Goal: Transaction & Acquisition: Purchase product/service

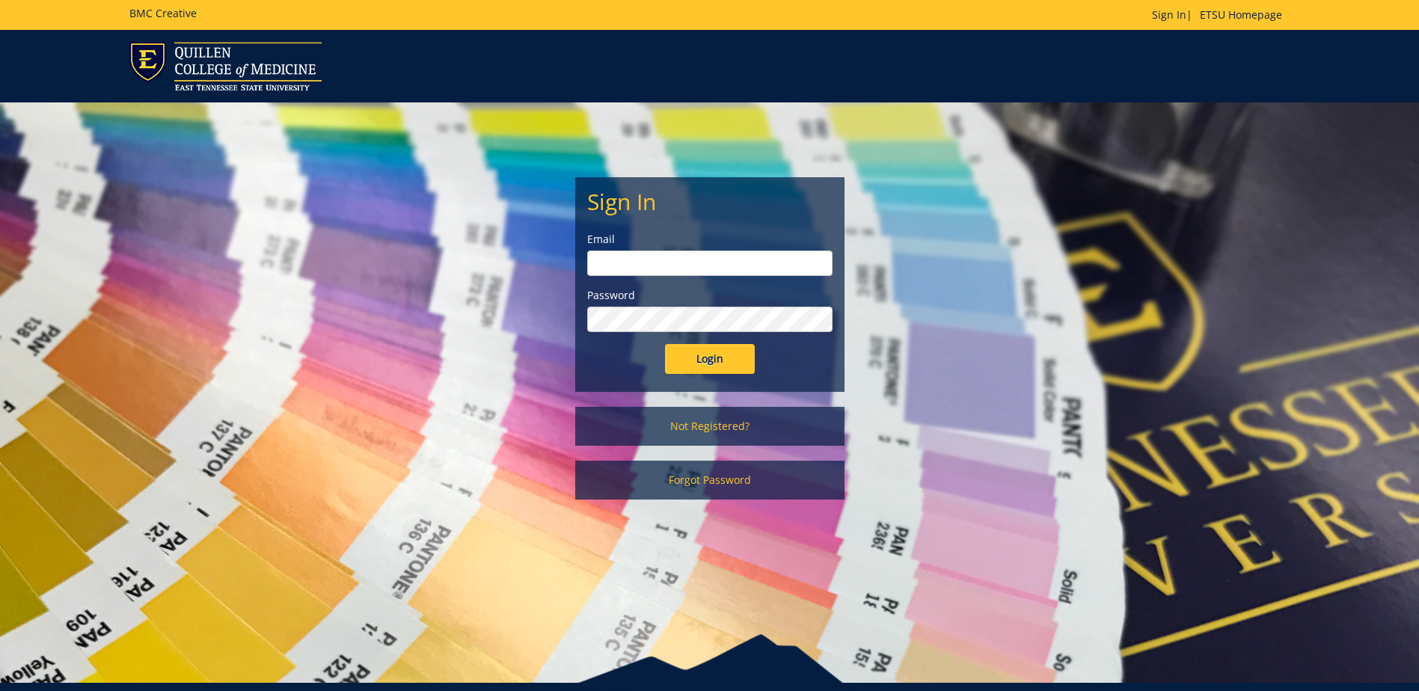
type input "postal@etsu.edu"
click at [680, 354] on input "Login" at bounding box center [710, 359] width 90 height 30
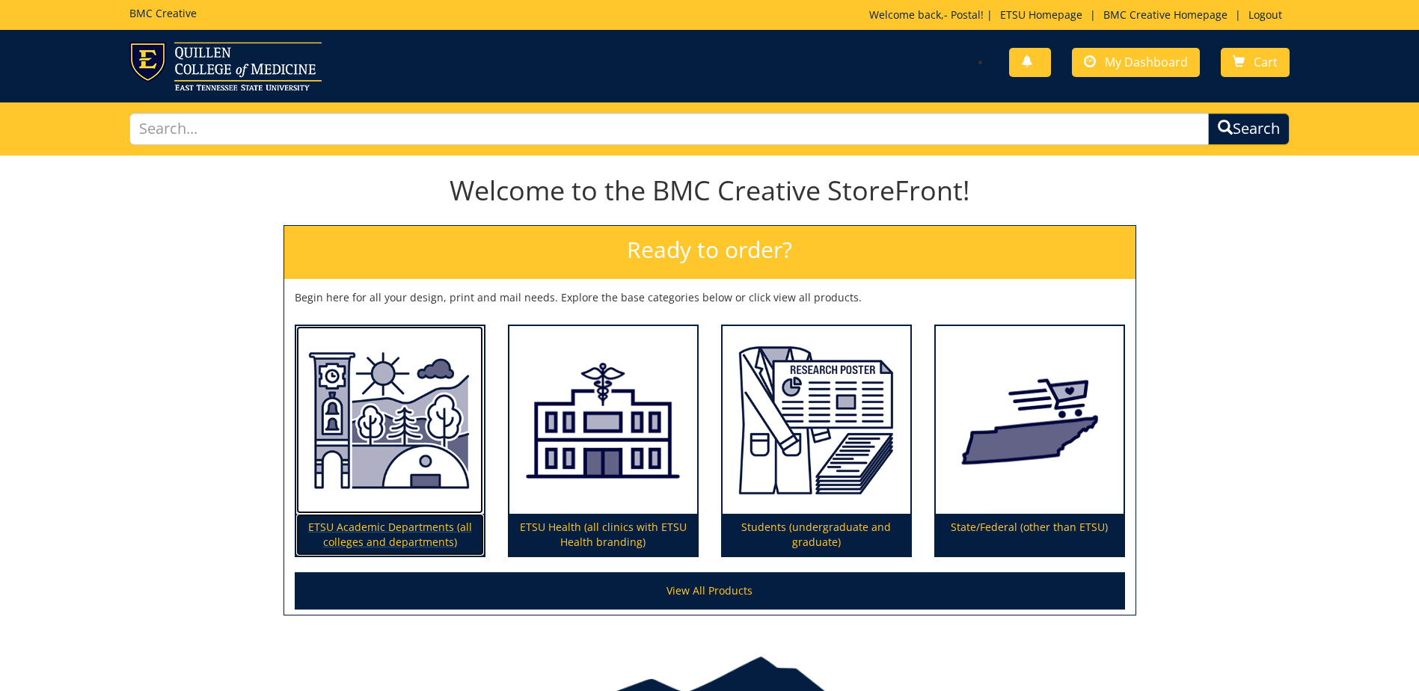
click at [391, 536] on p "ETSU Academic Departments (all colleges and departments)" at bounding box center [390, 535] width 188 height 42
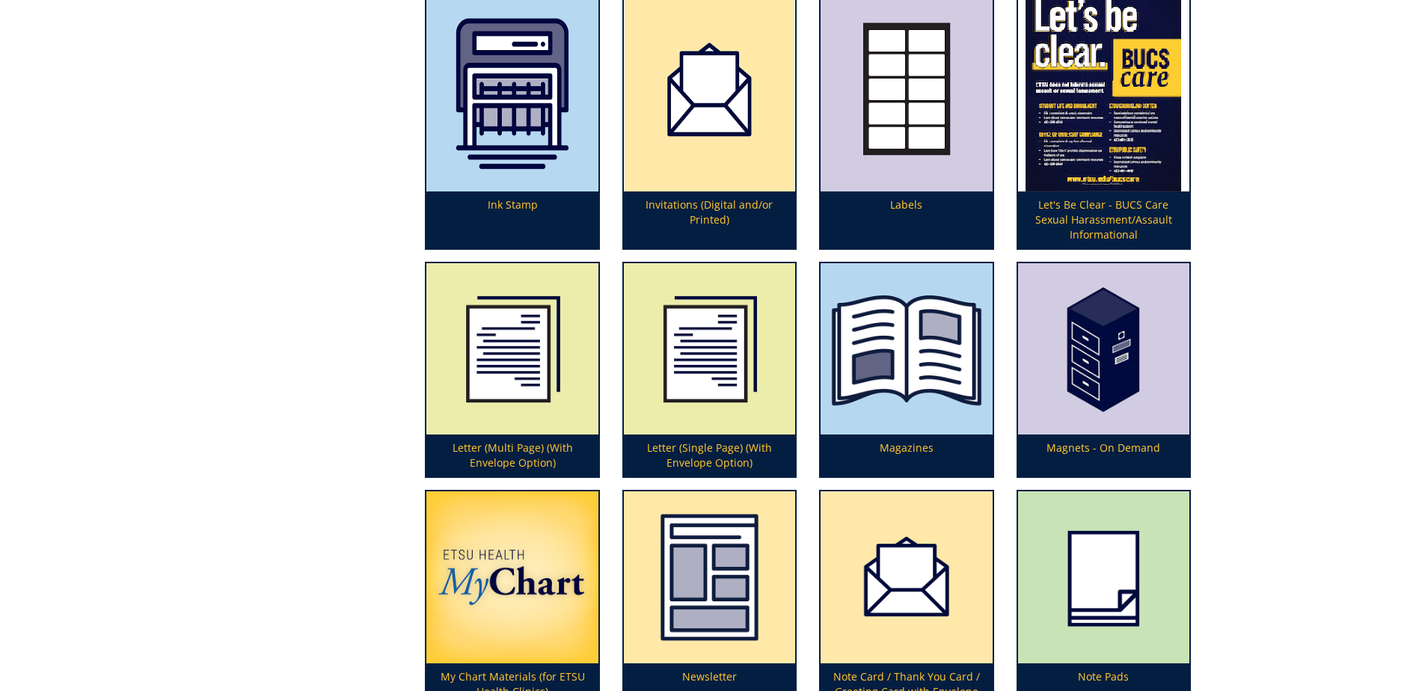
scroll to position [2992, 0]
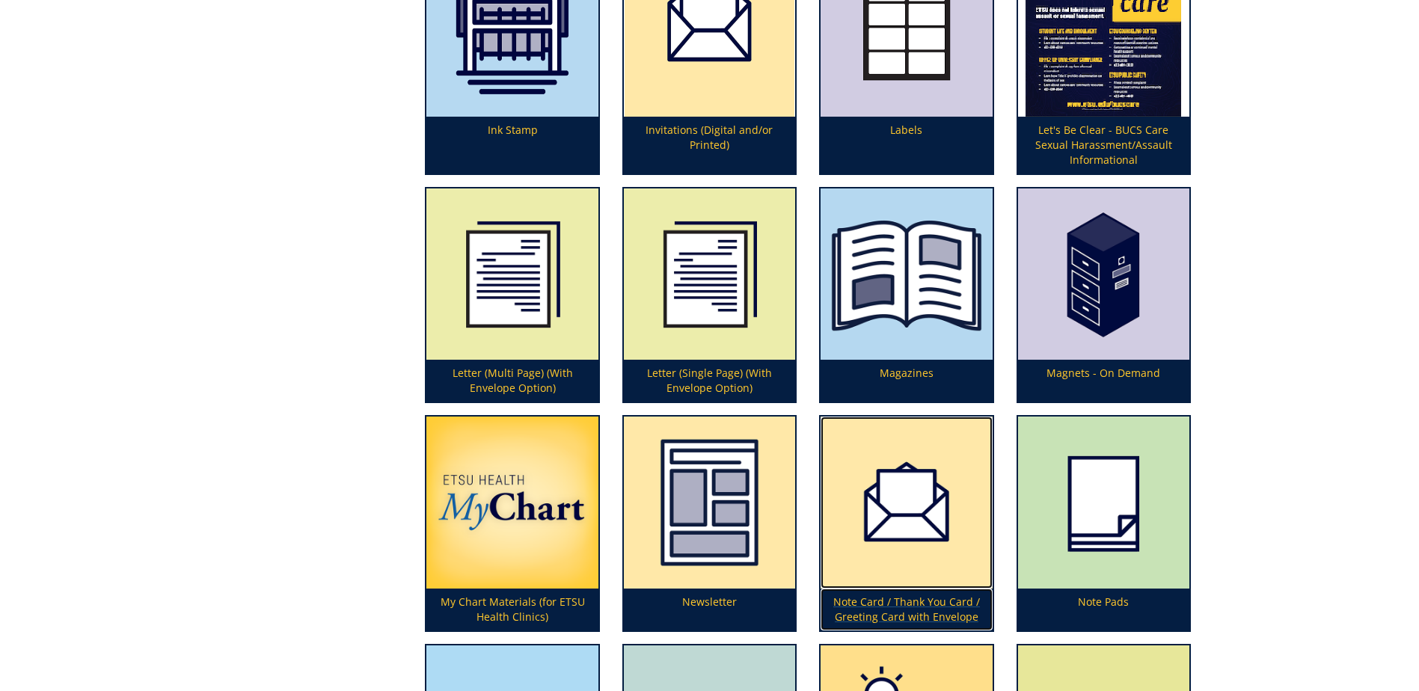
click at [906, 605] on p "Note Card / Thank You Card / Greeting Card with Envelope" at bounding box center [905, 610] width 171 height 42
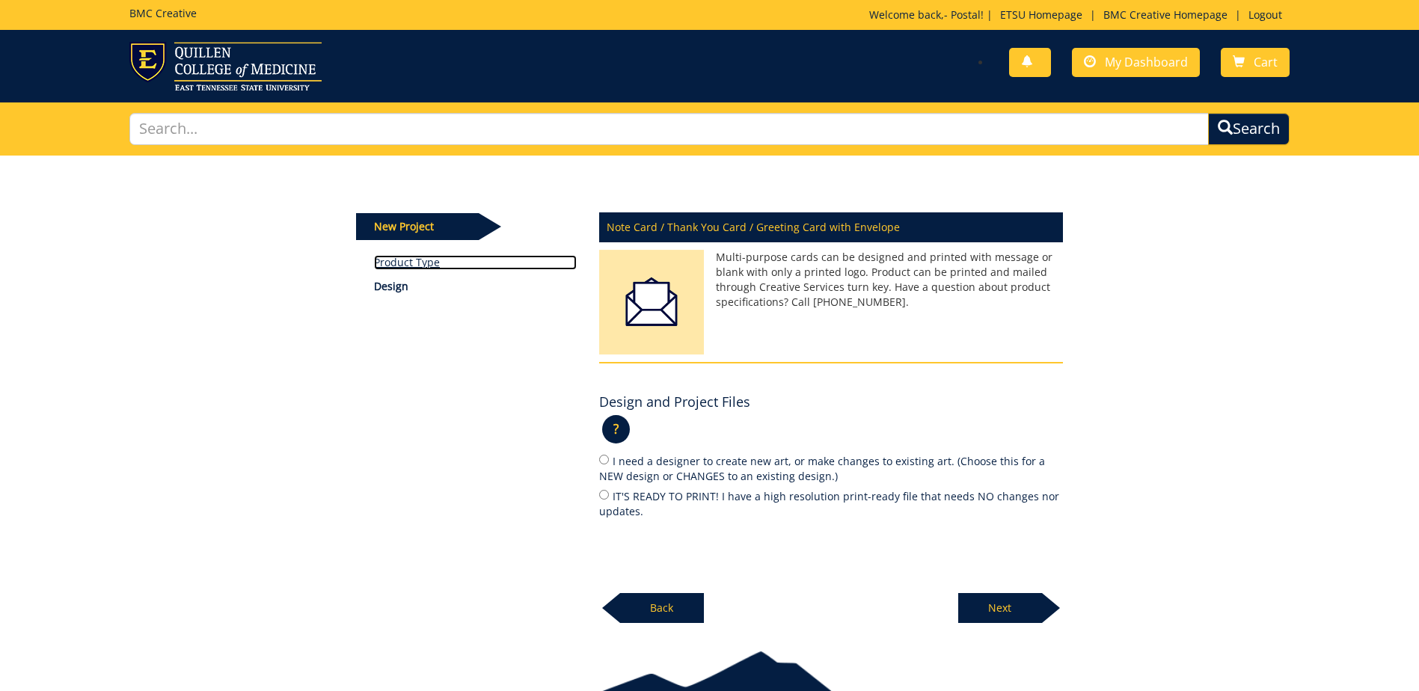
click at [391, 261] on link "Product Type" at bounding box center [475, 262] width 203 height 15
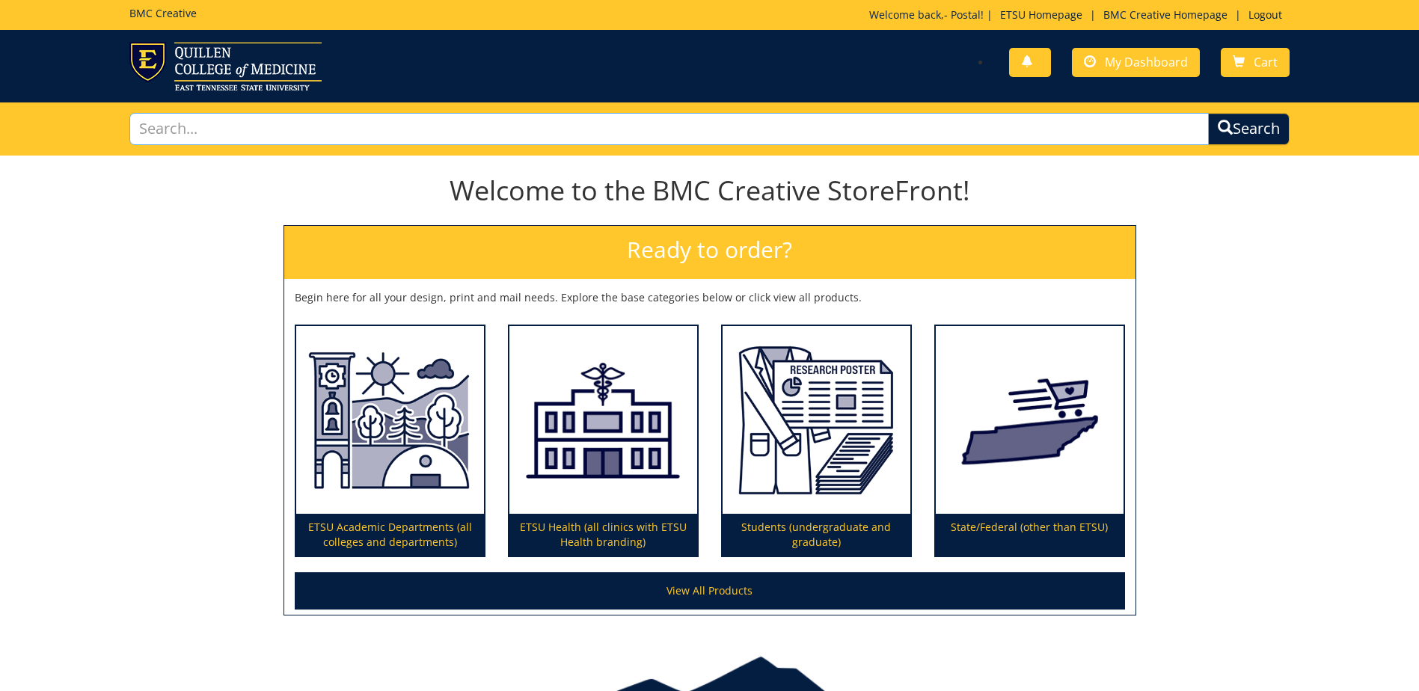
click at [209, 138] on input "text" at bounding box center [668, 129] width 1079 height 32
type input "flat cards"
click at [1208, 113] on button "Search" at bounding box center [1249, 129] width 82 height 32
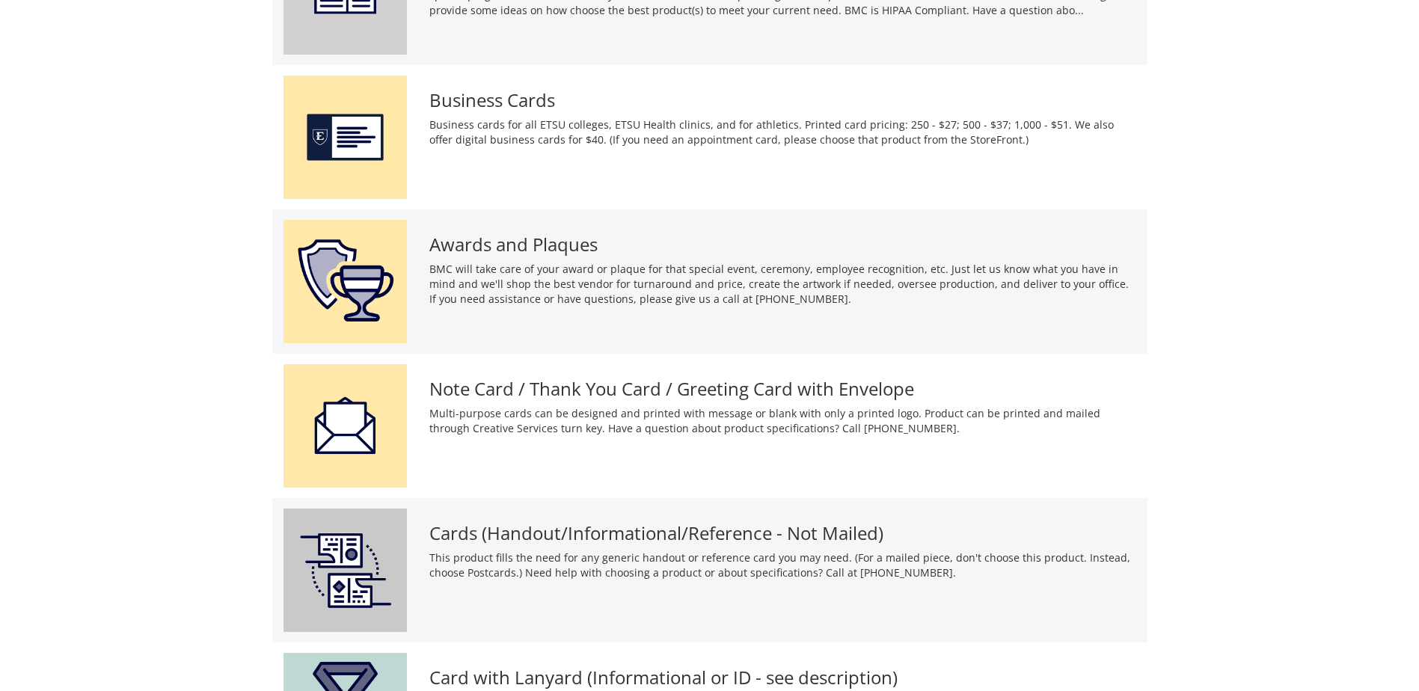
scroll to position [897, 0]
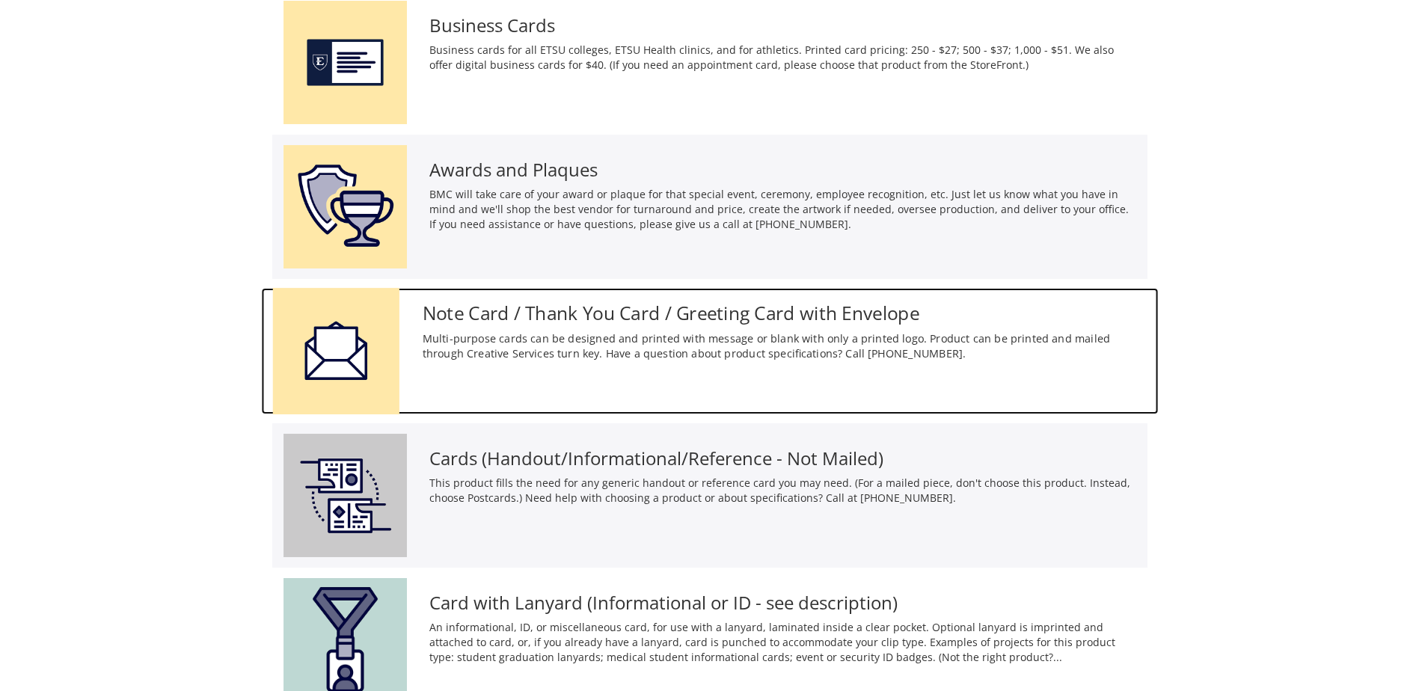
click at [598, 313] on h3 "Note Card / Thank You Card / Greeting Card with Envelope" at bounding box center [784, 313] width 725 height 20
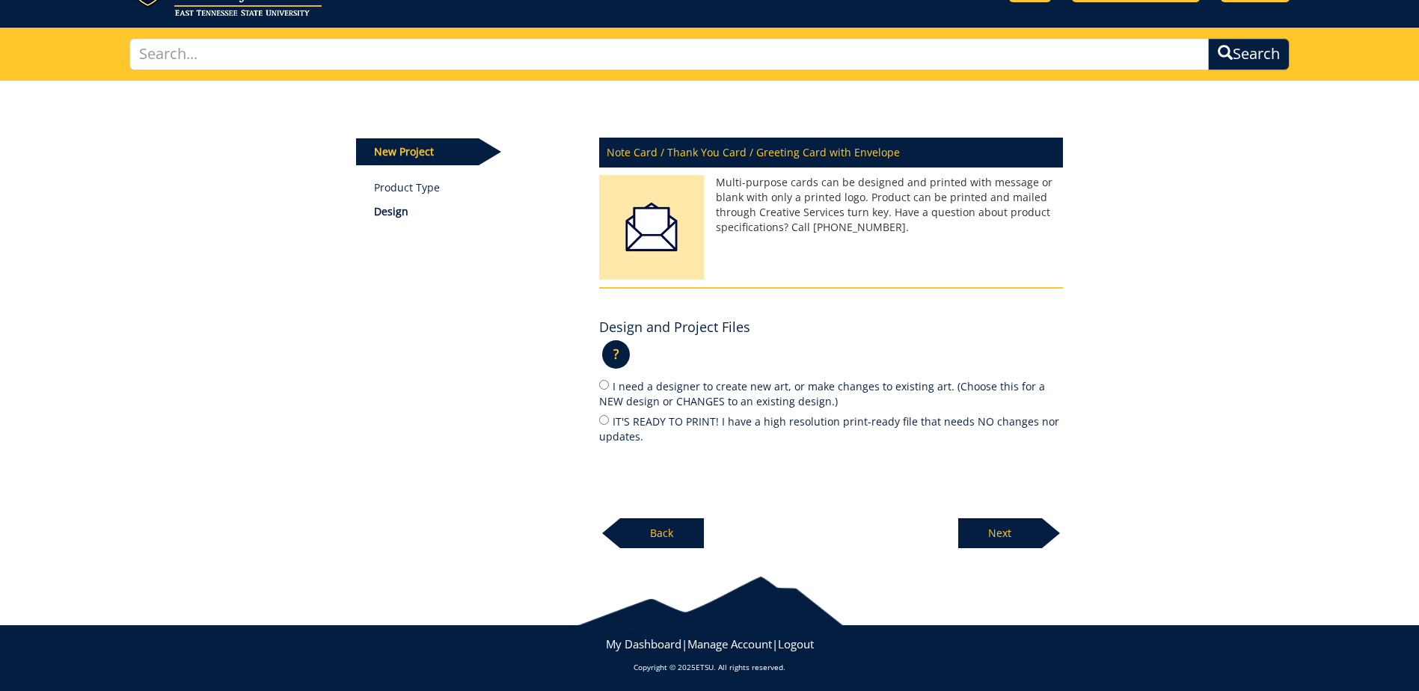
scroll to position [79, 0]
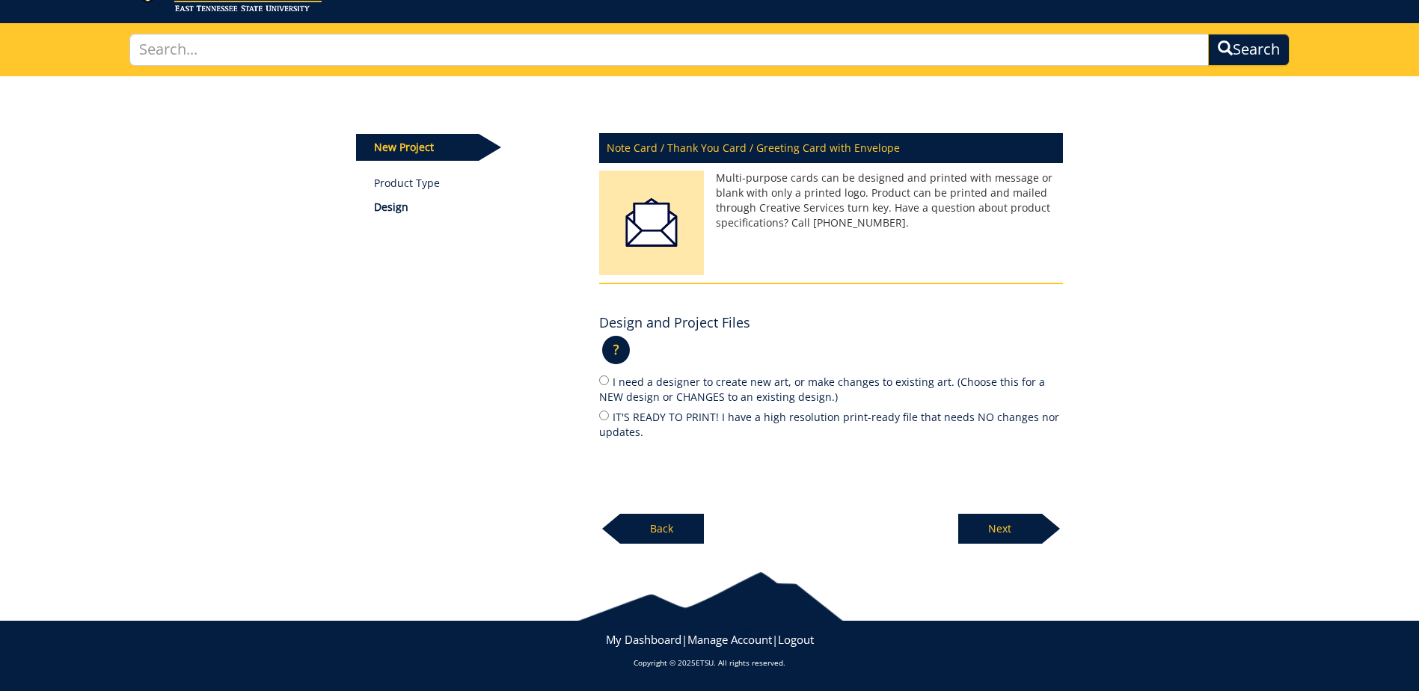
click at [995, 531] on p "Next" at bounding box center [1000, 529] width 84 height 30
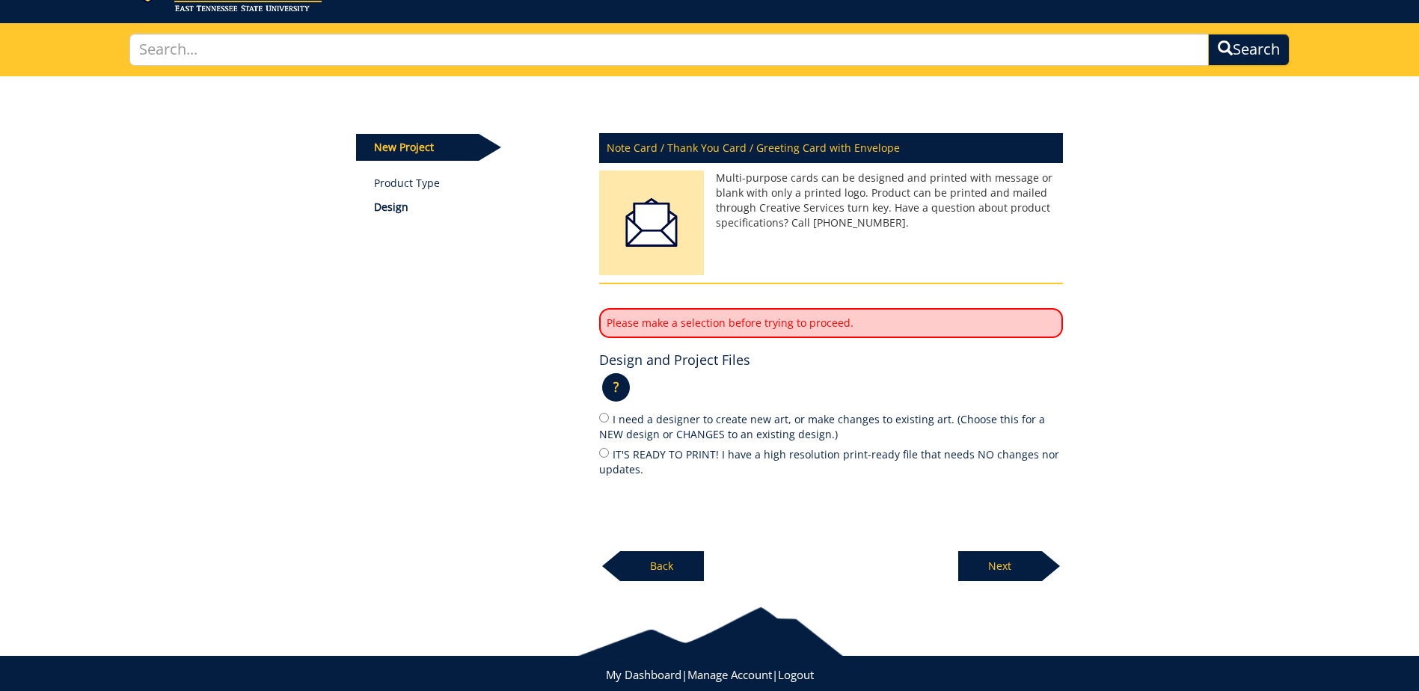
scroll to position [0, 0]
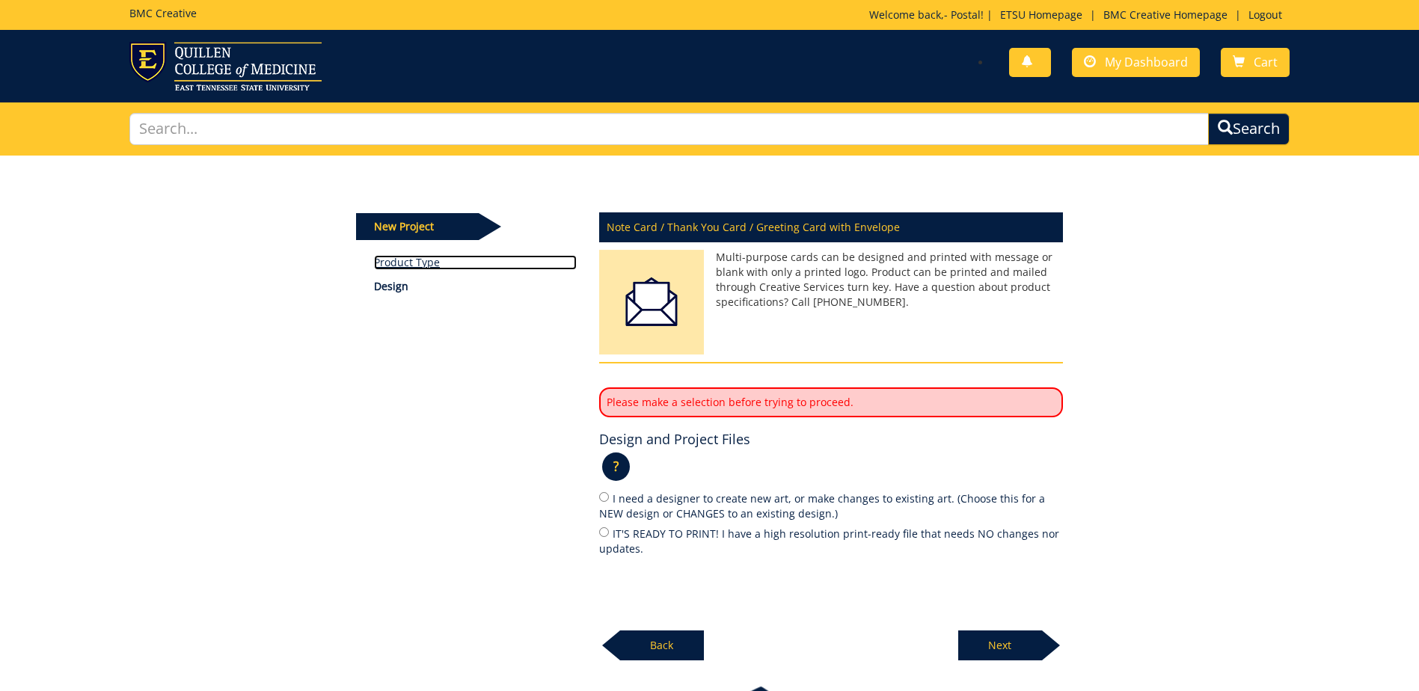
click at [411, 262] on link "Product Type" at bounding box center [475, 262] width 203 height 15
